Goal: Communication & Community: Participate in discussion

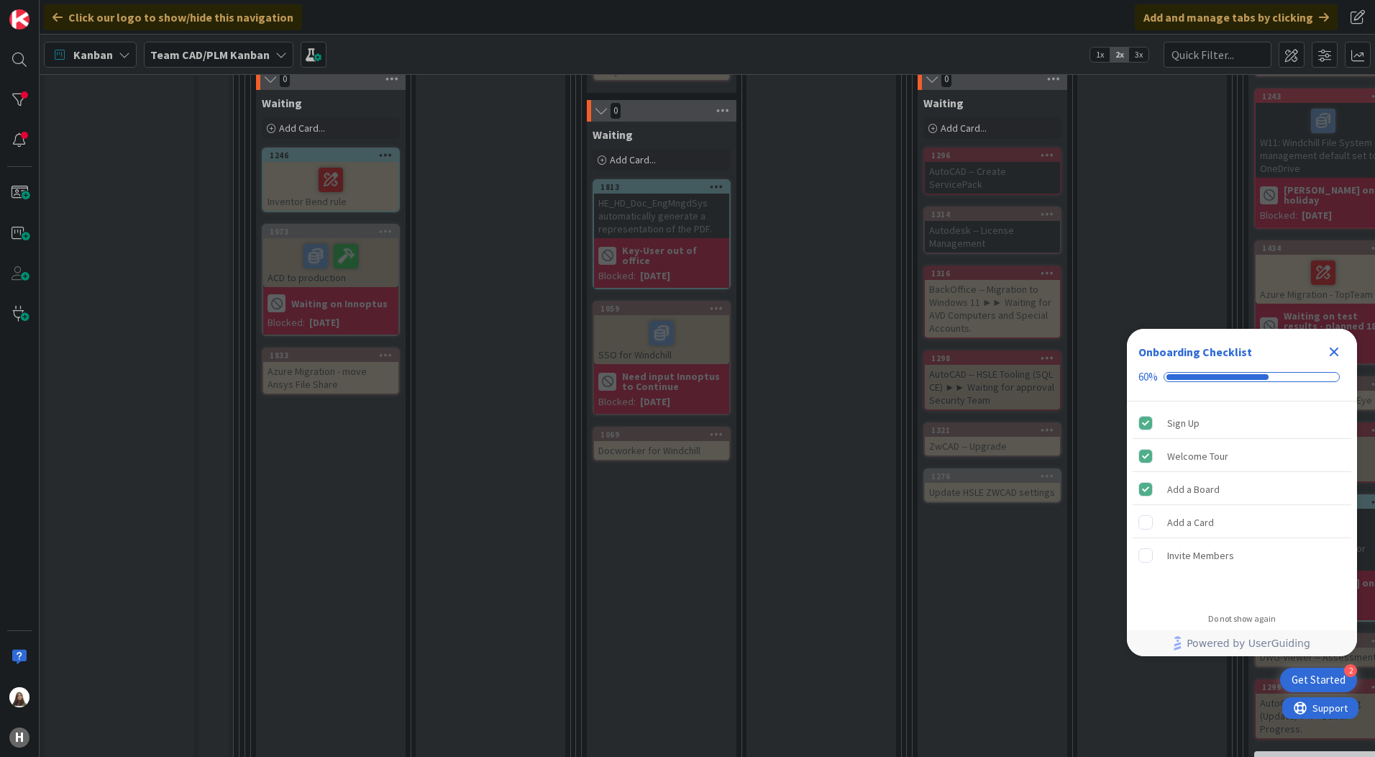
scroll to position [1294, 0]
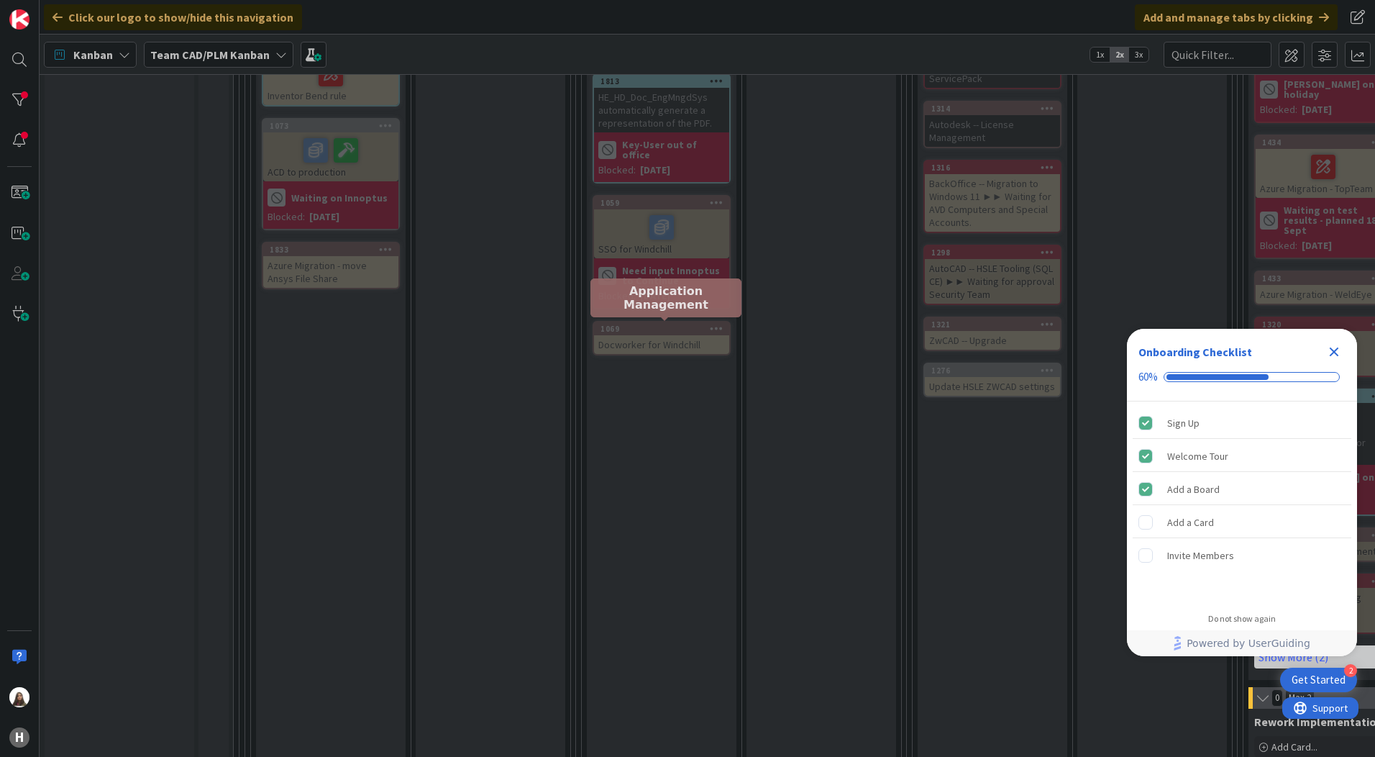
click at [640, 327] on div "1069" at bounding box center [664, 329] width 129 height 10
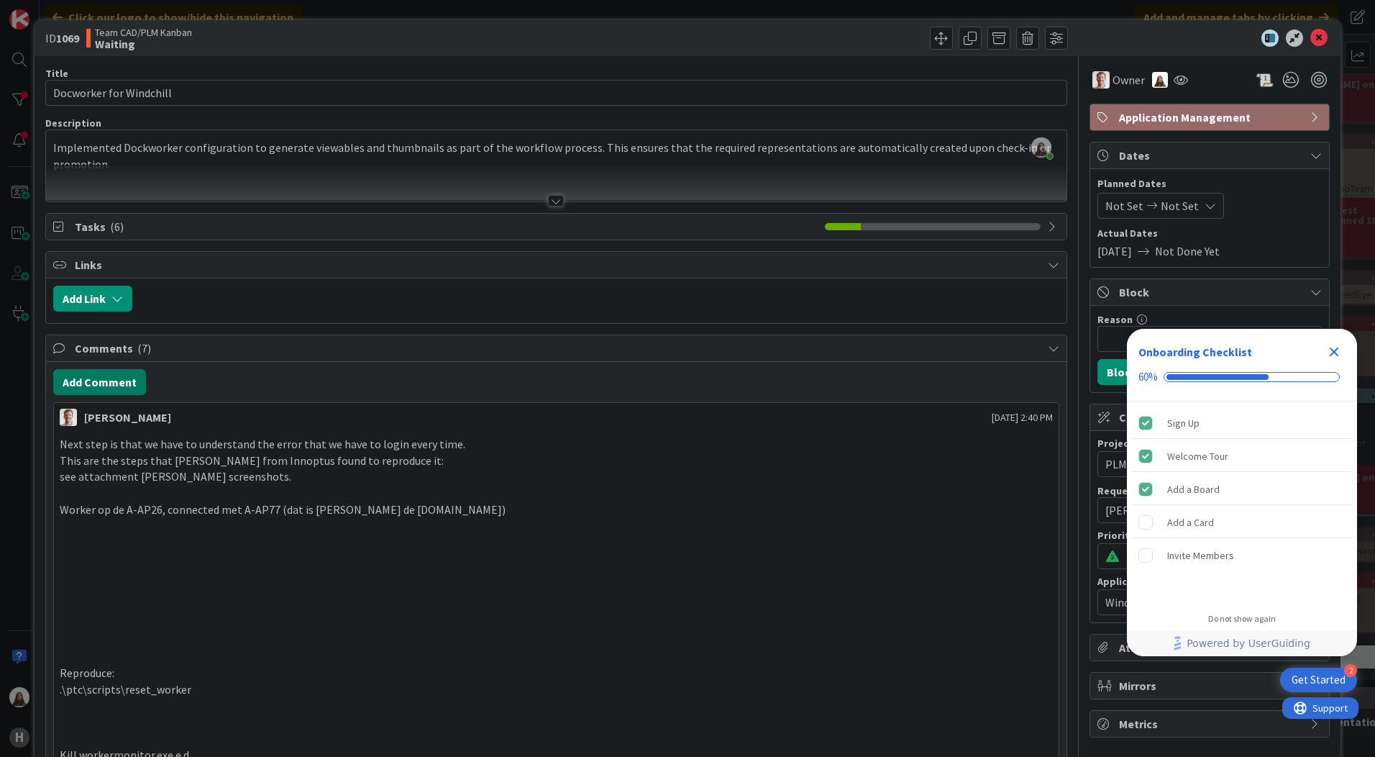
click at [97, 374] on button "Add Comment" at bounding box center [99, 382] width 93 height 26
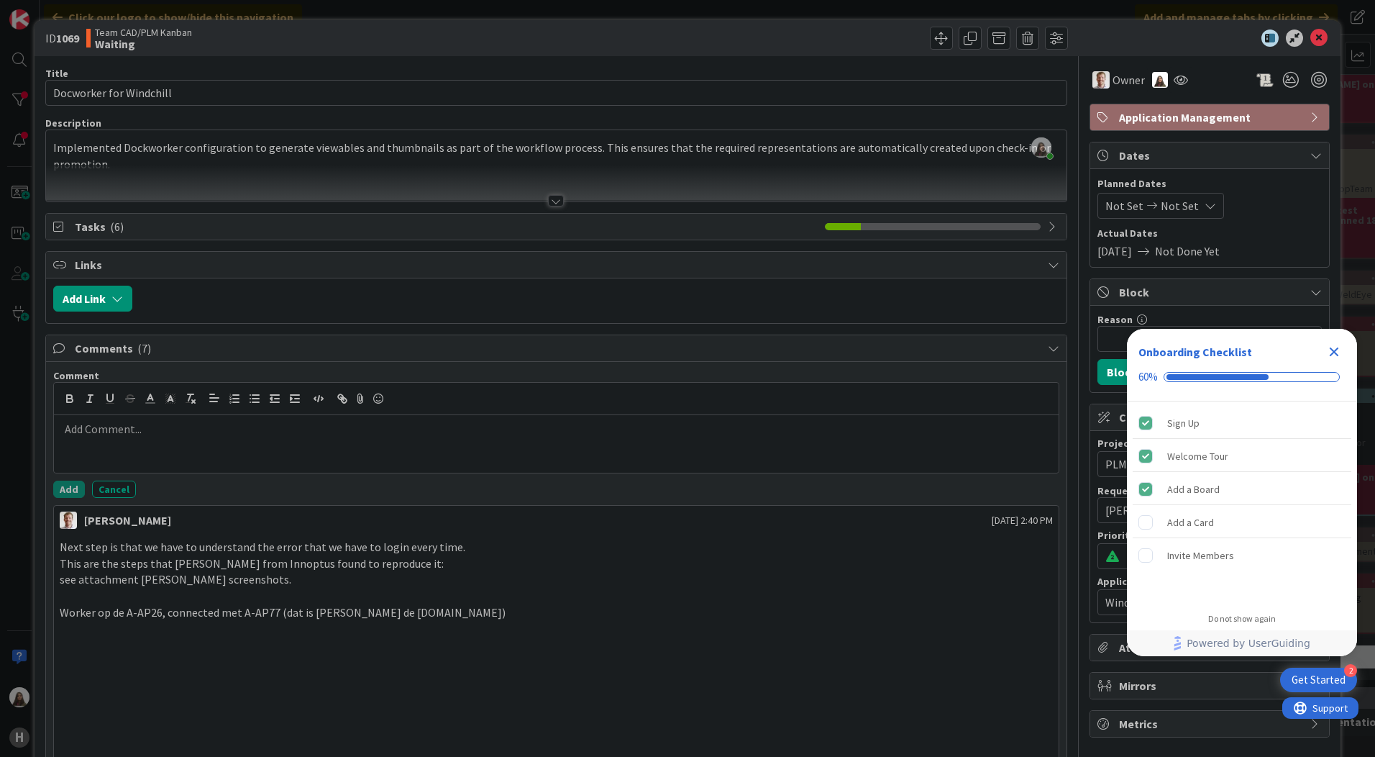
click at [142, 442] on div at bounding box center [556, 444] width 1005 height 58
drag, startPoint x: 111, startPoint y: 422, endPoint x: 54, endPoint y: 422, distance: 56.8
click at [54, 422] on div "I aclled" at bounding box center [556, 444] width 1005 height 58
click at [66, 489] on button "Add" at bounding box center [69, 488] width 32 height 17
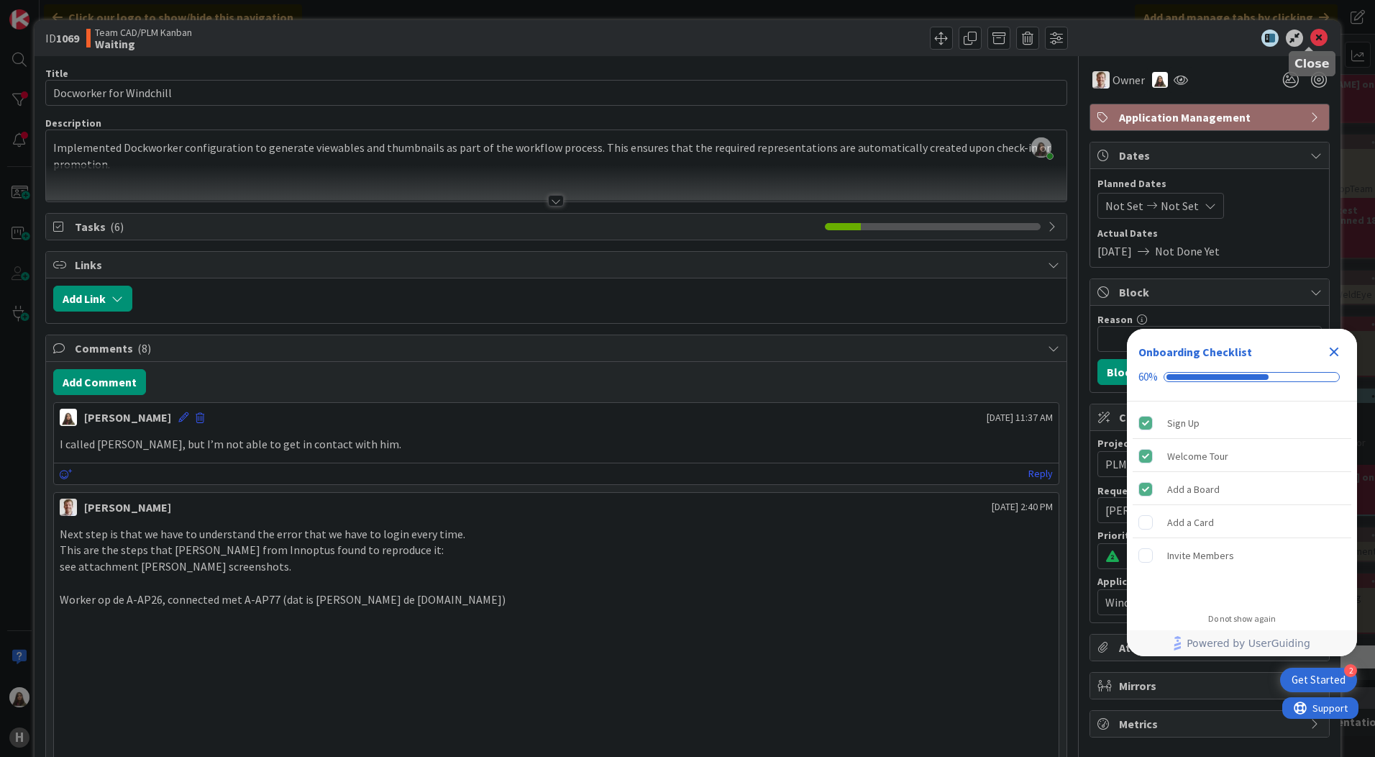
click at [1310, 35] on icon at bounding box center [1318, 37] width 17 height 17
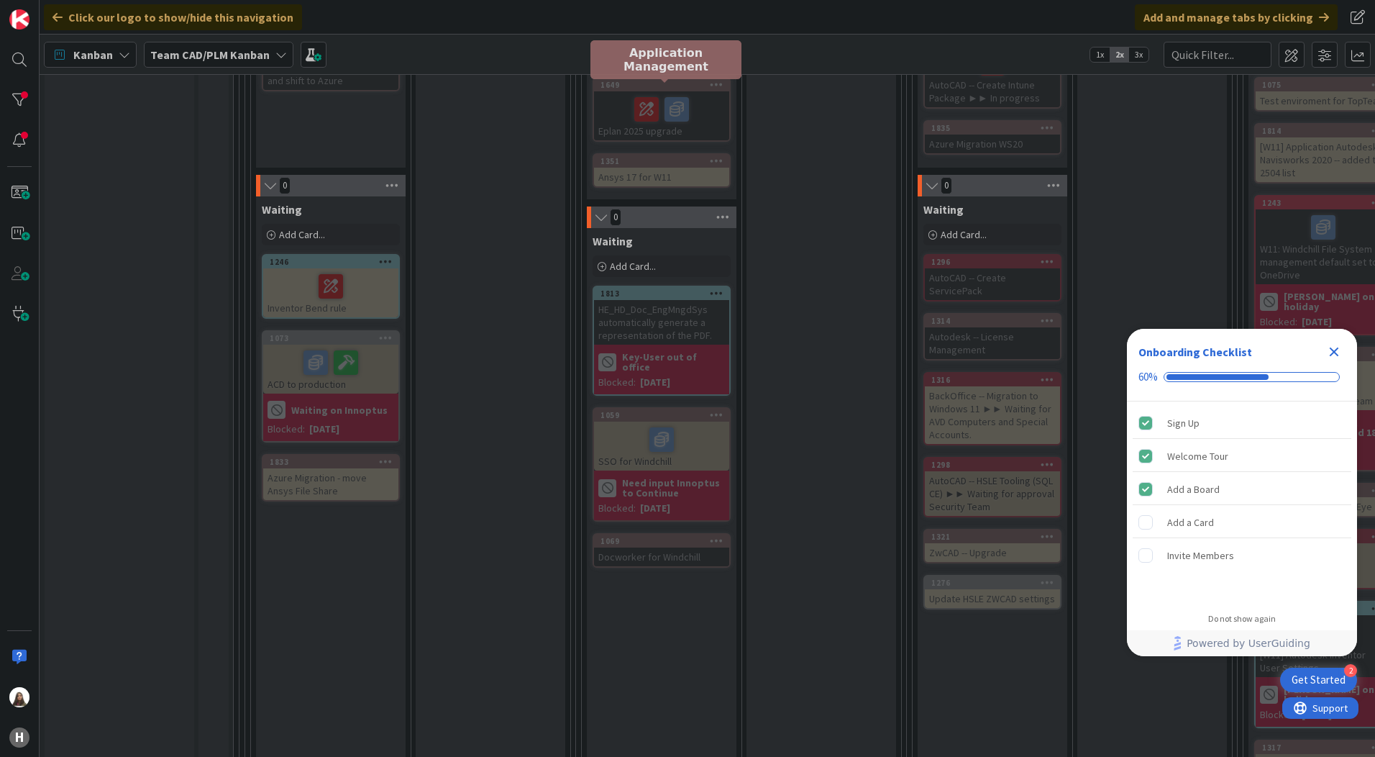
scroll to position [1079, 0]
